Goal: Find specific page/section: Find specific page/section

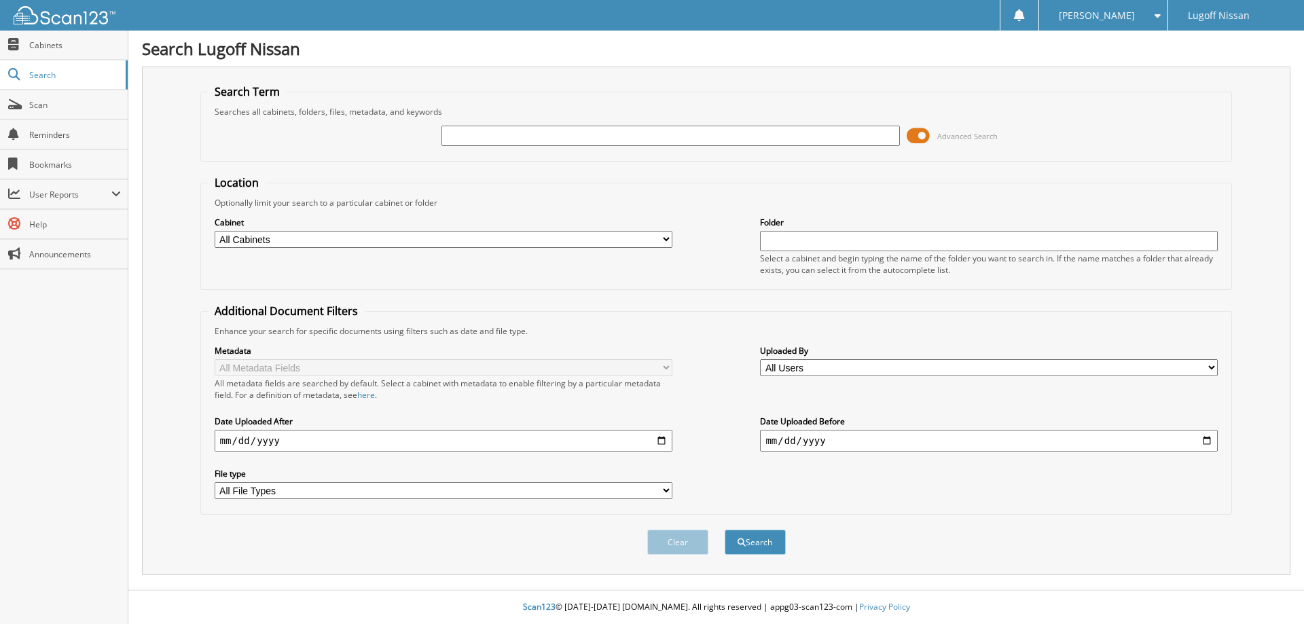
click at [914, 140] on span at bounding box center [918, 136] width 23 height 20
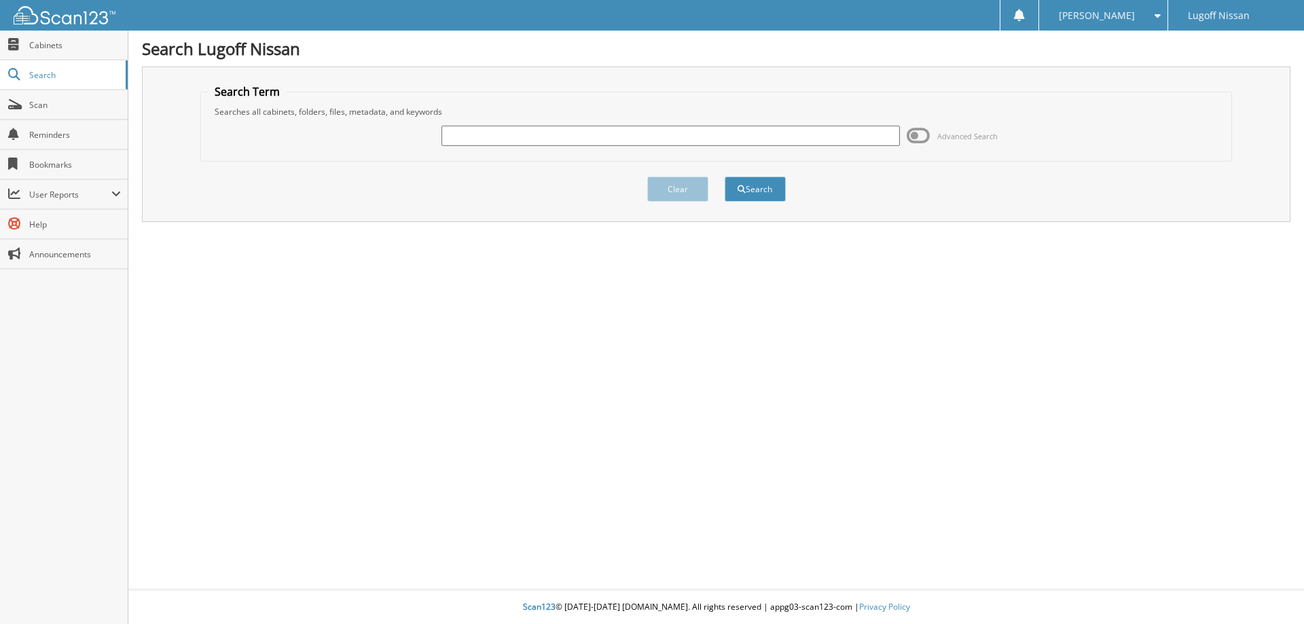
click at [501, 138] on input "text" at bounding box center [670, 136] width 458 height 20
type input "fox dealer"
click at [725, 177] on button "Search" at bounding box center [755, 189] width 61 height 25
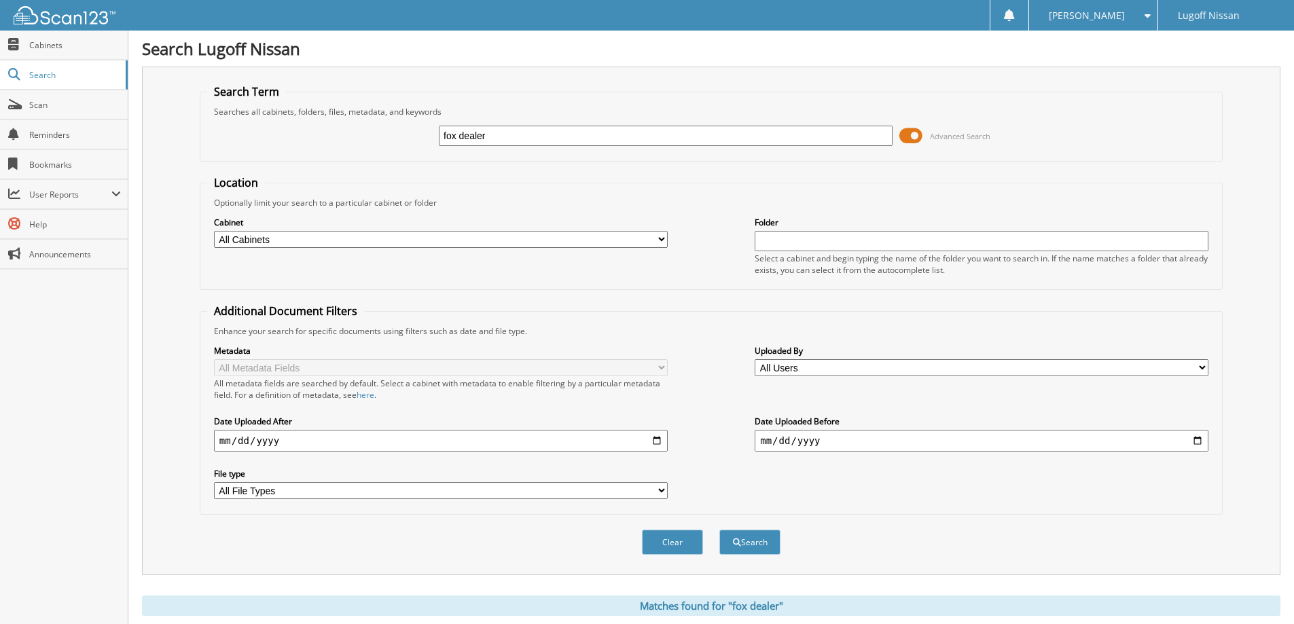
click at [907, 141] on span at bounding box center [910, 136] width 23 height 20
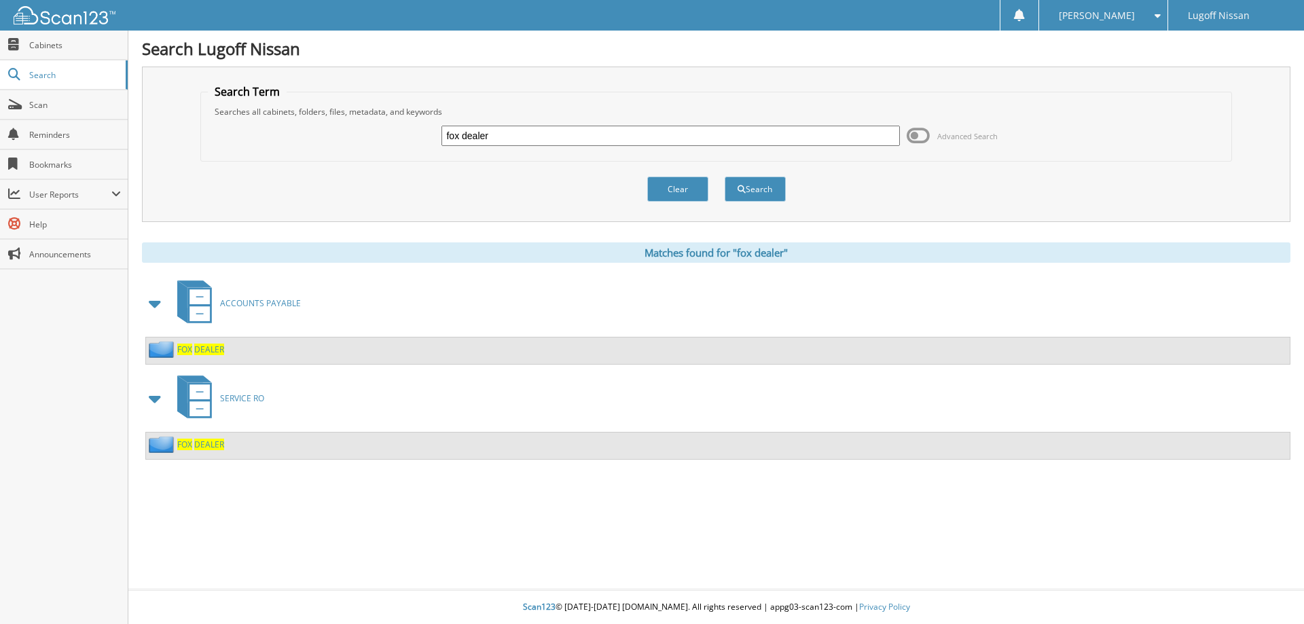
click at [202, 354] on span "DEALER" at bounding box center [209, 350] width 30 height 12
